Goal: Navigation & Orientation: Find specific page/section

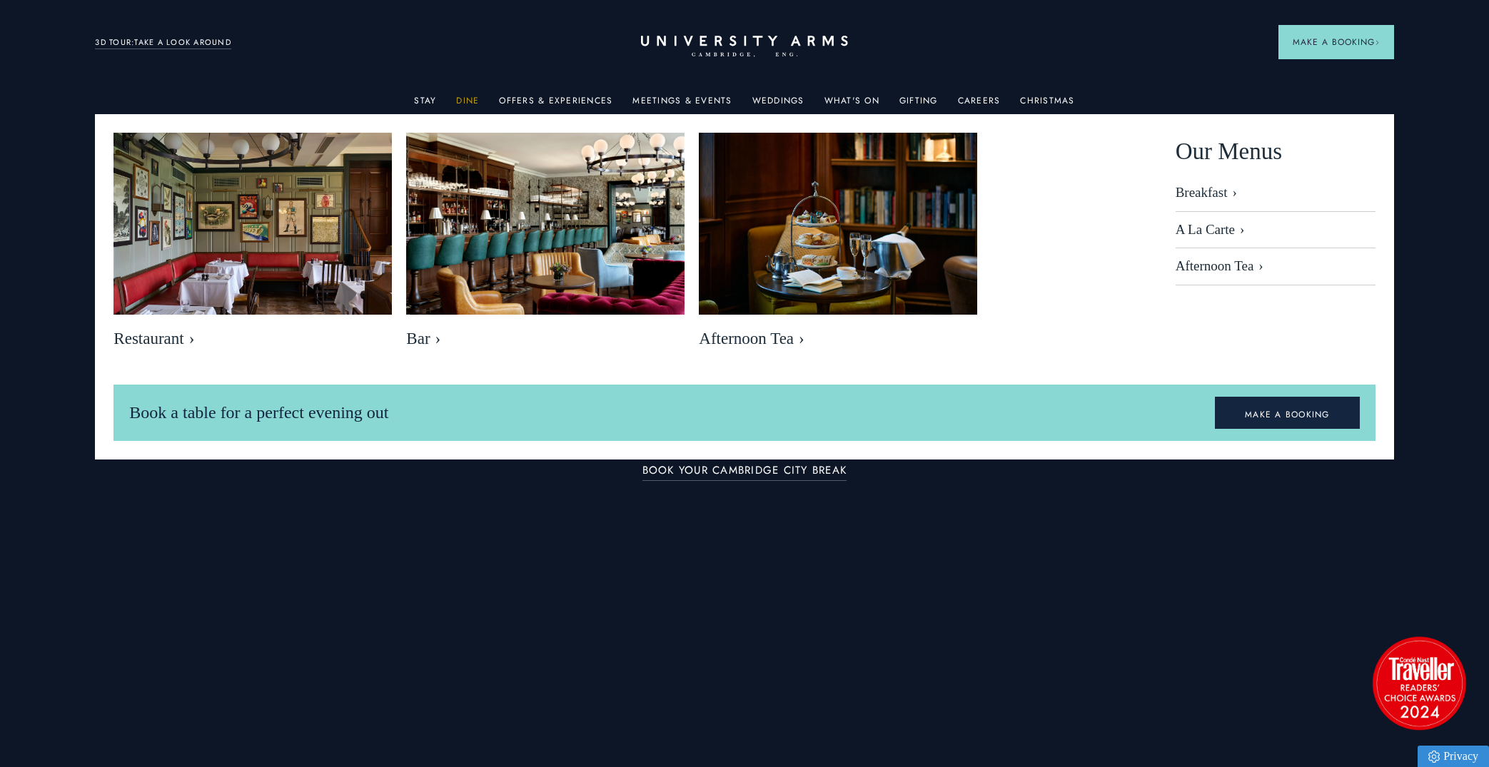
click at [472, 98] on link "Dine" at bounding box center [467, 105] width 23 height 19
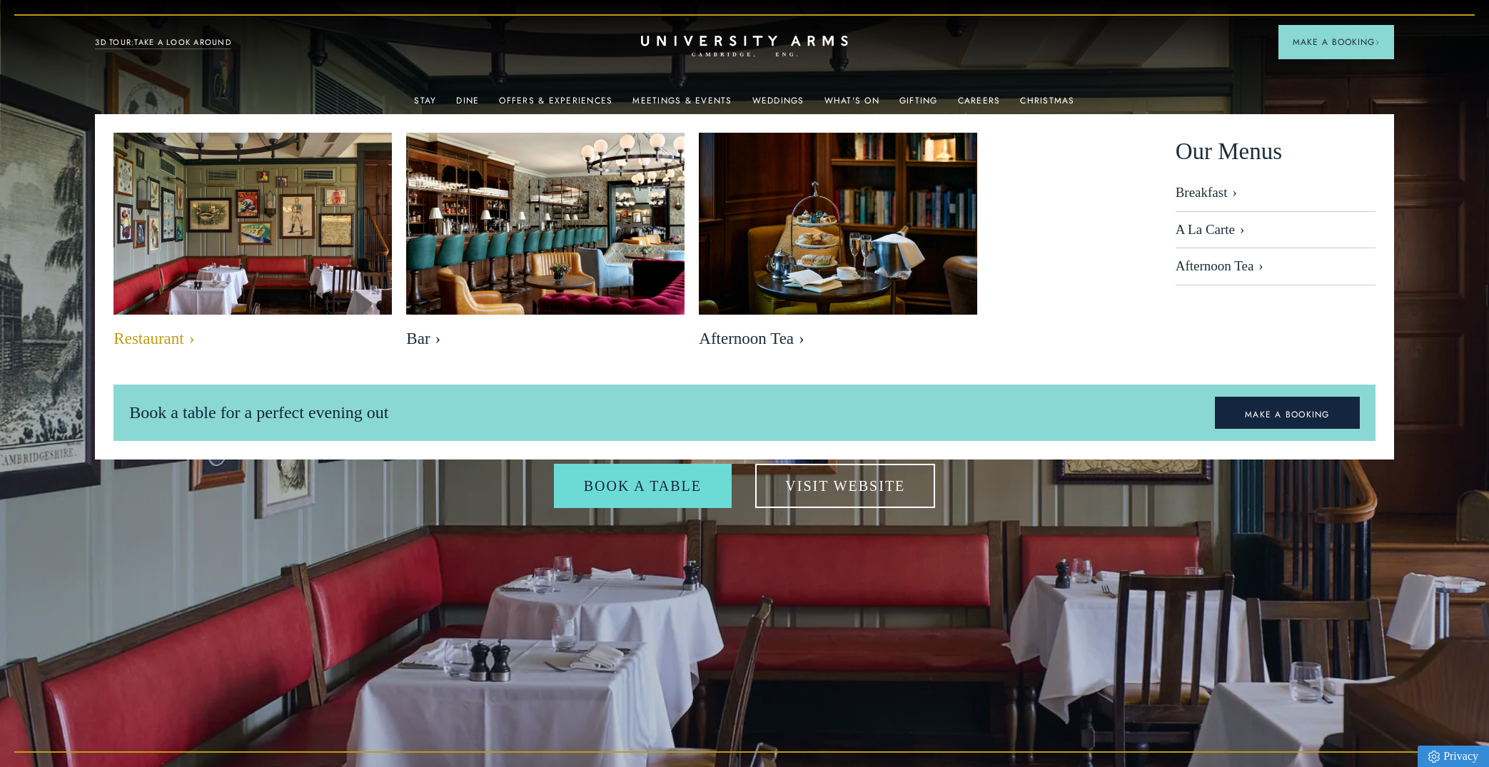
click at [175, 332] on span "Restaurant" at bounding box center [252, 339] width 278 height 20
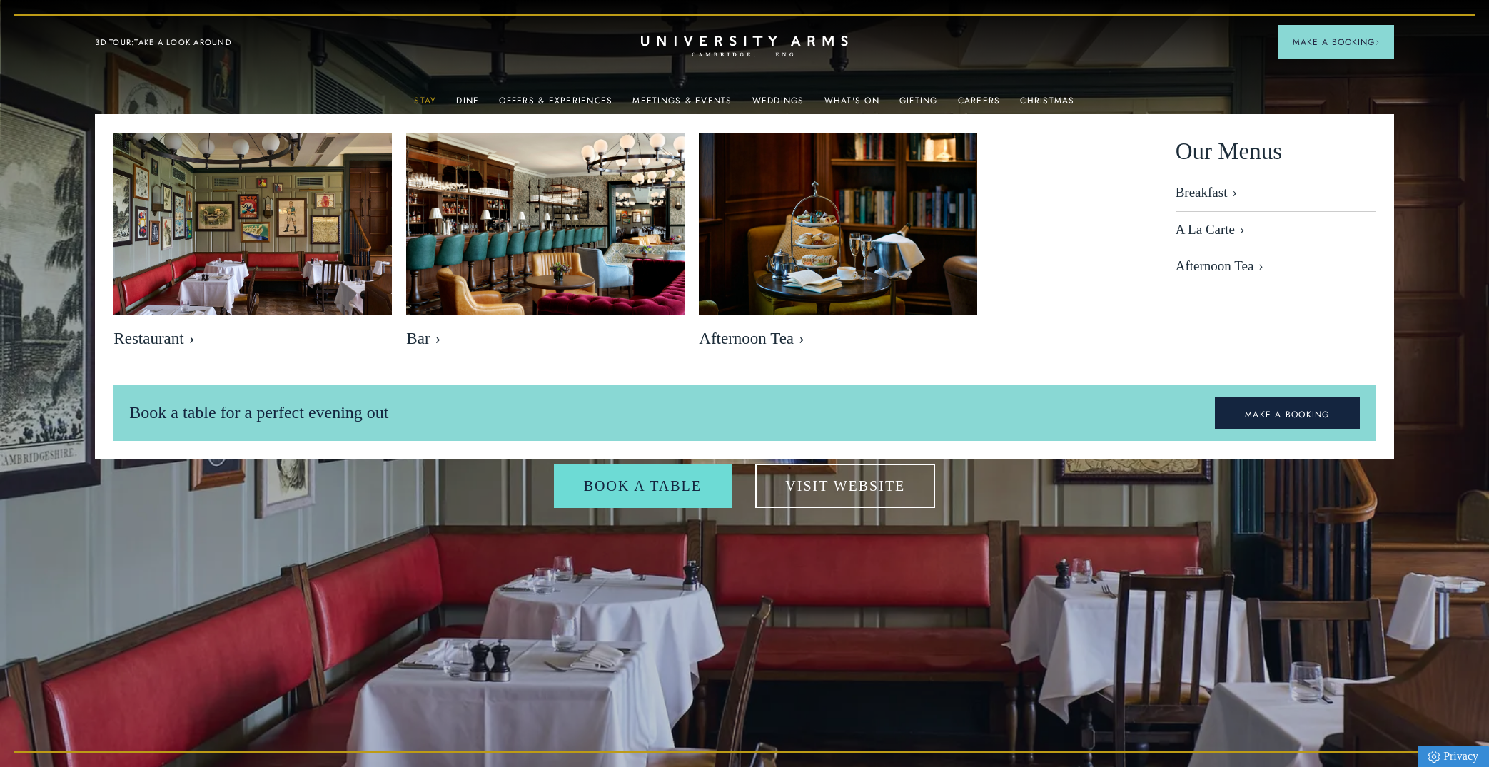
click at [432, 102] on link "Stay" at bounding box center [425, 105] width 22 height 19
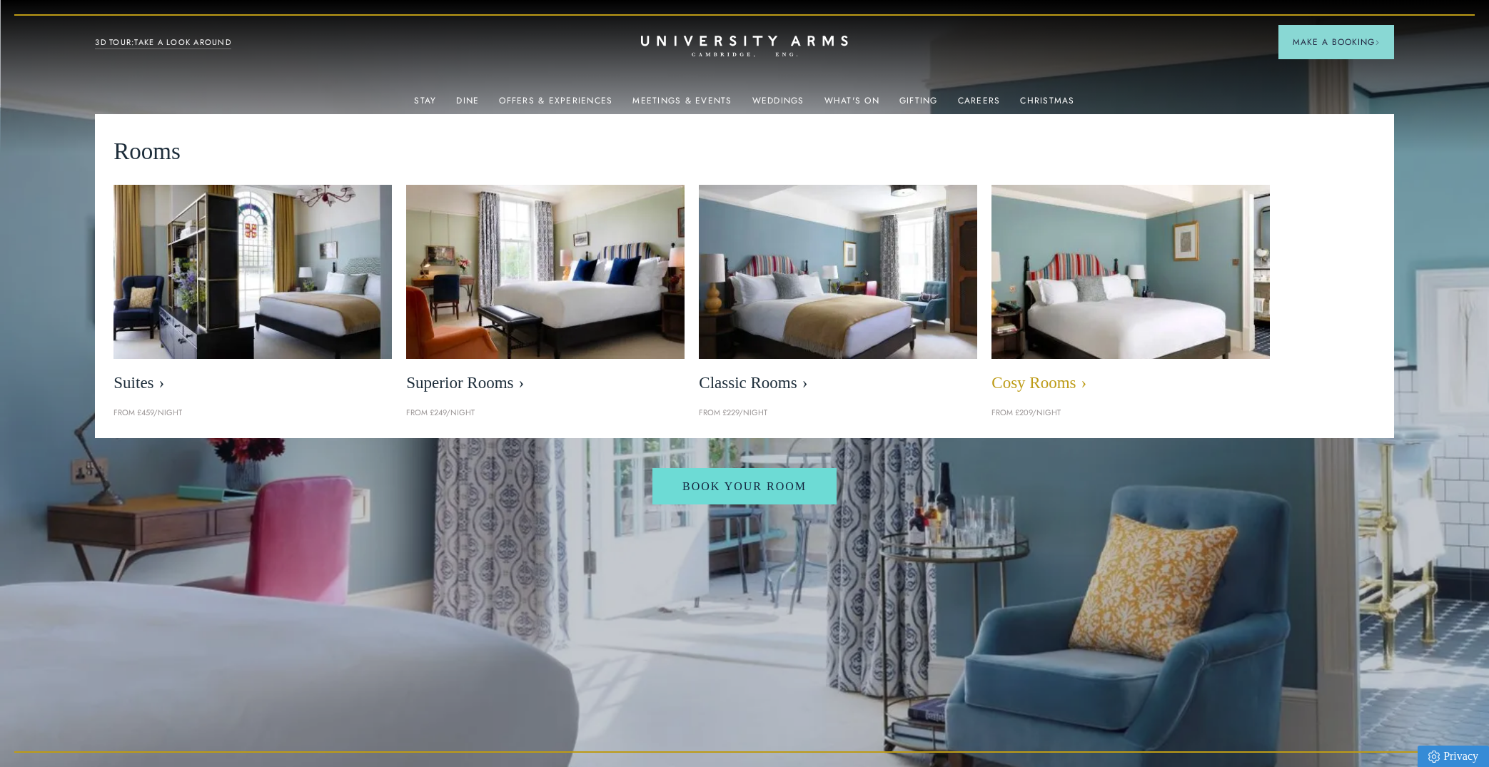
click at [1095, 296] on img at bounding box center [1131, 271] width 320 height 200
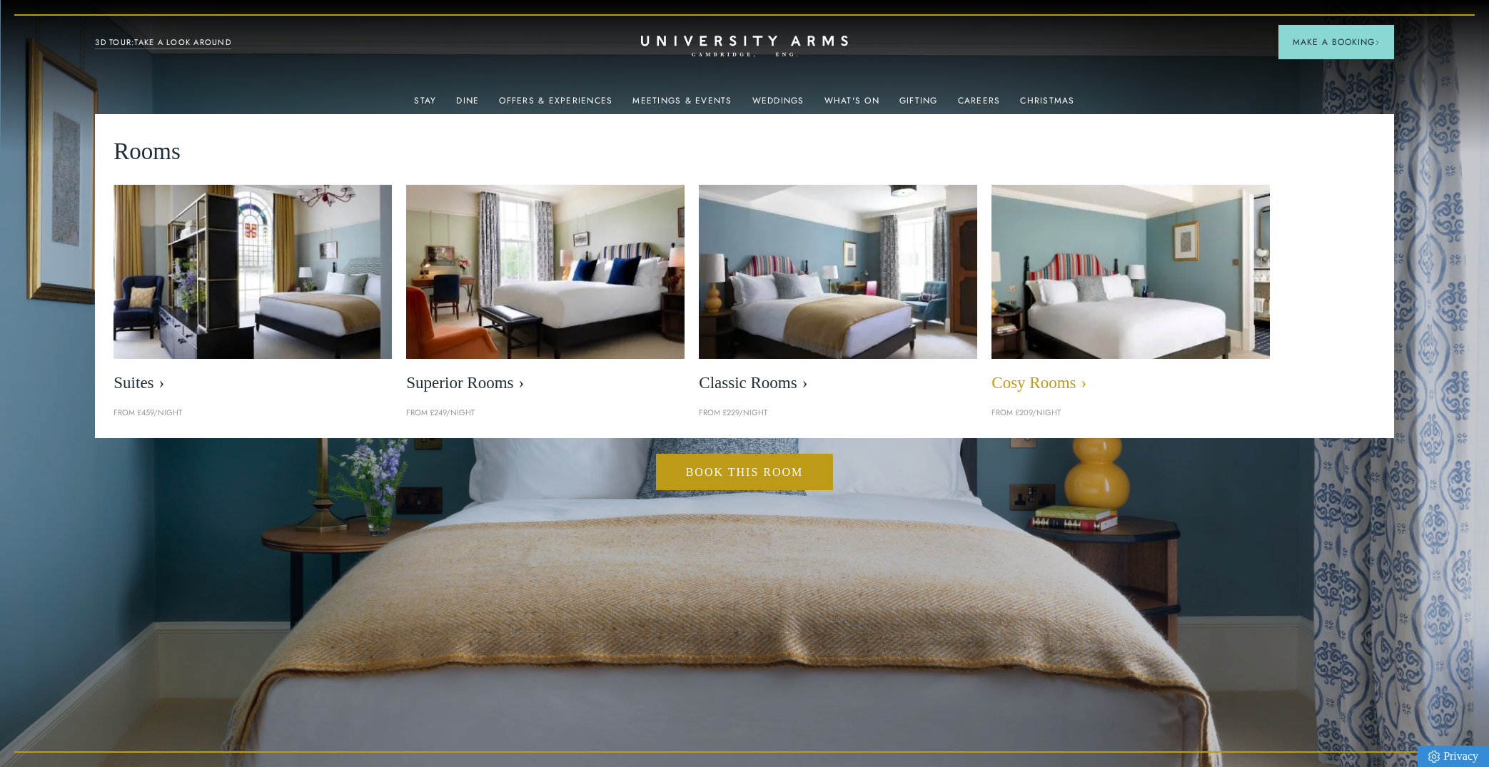
click at [1048, 385] on span "Cosy Rooms" at bounding box center [1130, 383] width 278 height 20
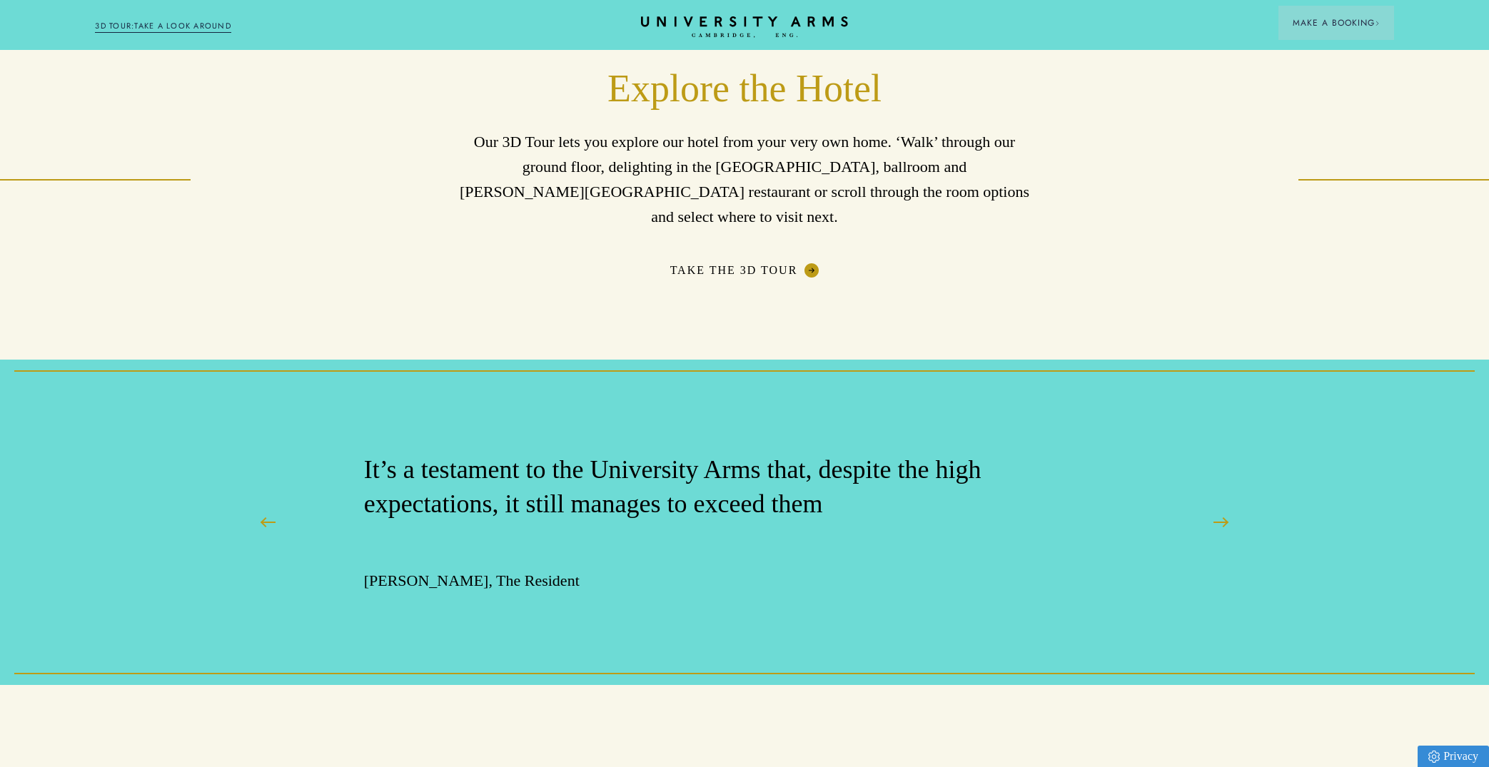
scroll to position [2365, 0]
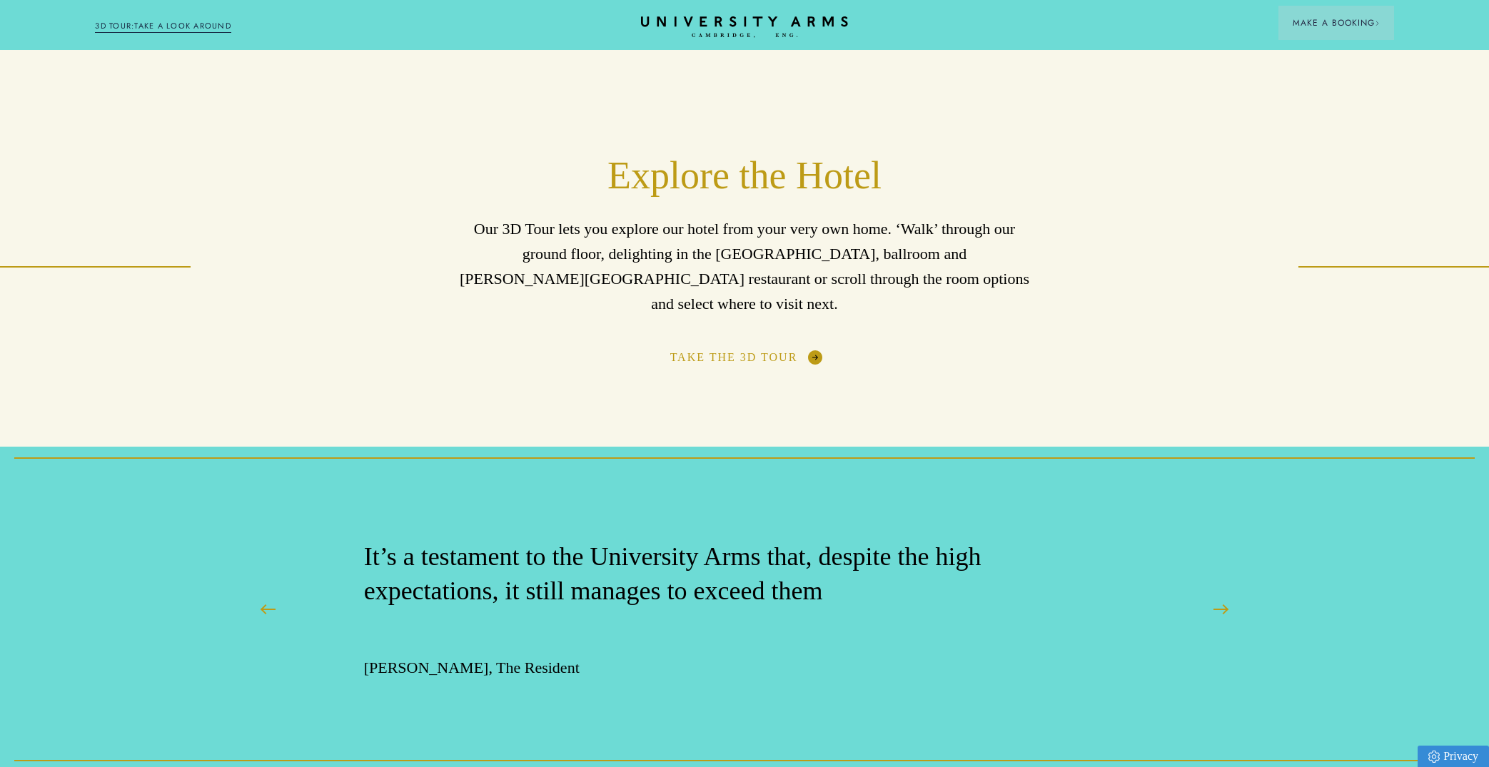
click at [735, 350] on link "Take the 3D Tour" at bounding box center [744, 357] width 149 height 14
